Goal: Check status

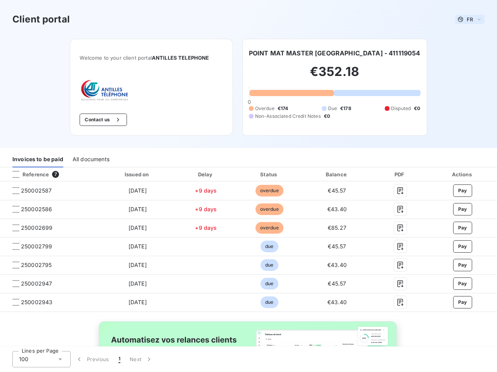
click at [466, 19] on span "FR" at bounding box center [469, 19] width 6 height 6
click at [99, 120] on button "Contact us" at bounding box center [103, 120] width 47 height 12
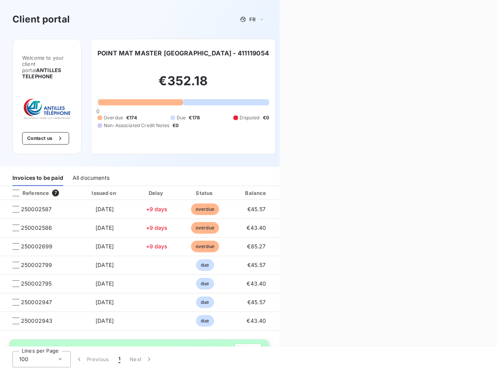
click at [330, 53] on div "Contact us Fill out the form below, and a member of our team will get back to y…" at bounding box center [387, 186] width 217 height 372
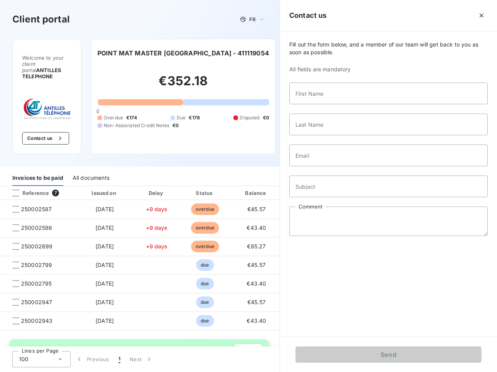
click at [38, 159] on div "Welcome to your client portal ANTILLES TELEPHONE Contact us POINT MAT MASTER [G…" at bounding box center [139, 103] width 279 height 128
click at [90, 159] on div "Welcome to your client portal ANTILLES TELEPHONE Contact us POINT MAT MASTER [G…" at bounding box center [139, 103] width 279 height 128
click at [49, 175] on div "Invoices to be paid" at bounding box center [37, 178] width 51 height 16
click at [16, 175] on div "Invoices to be paid" at bounding box center [37, 178] width 51 height 16
click at [135, 175] on div "Invoices to be paid All documents" at bounding box center [139, 178] width 279 height 16
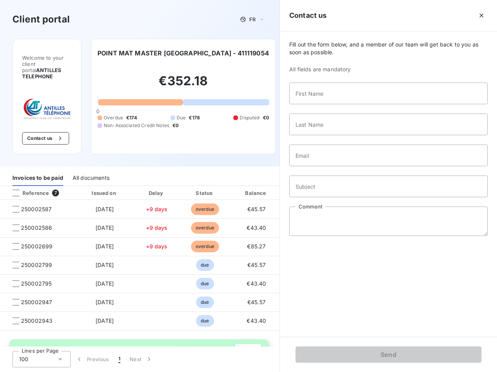
click at [203, 175] on div "Invoices to be paid All documents" at bounding box center [139, 178] width 279 height 16
click at [265, 175] on div "Invoices to be paid All documents" at bounding box center [139, 178] width 279 height 16
